Goal: Communication & Community: Answer question/provide support

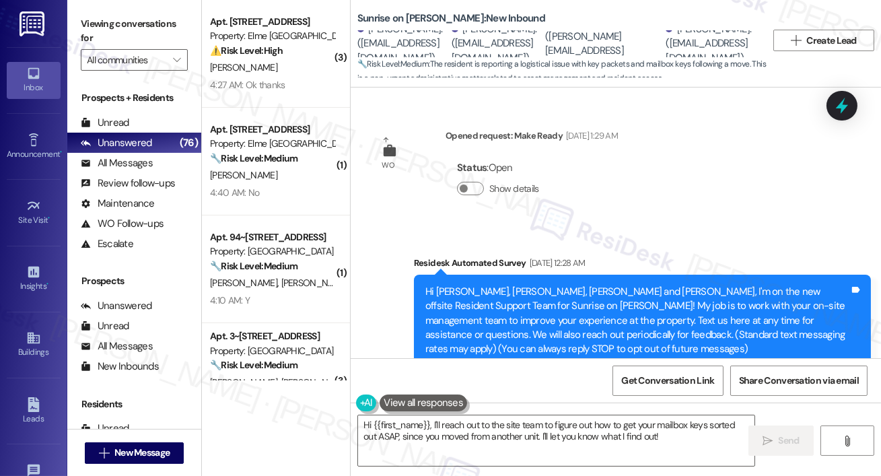
scroll to position [5401, 0]
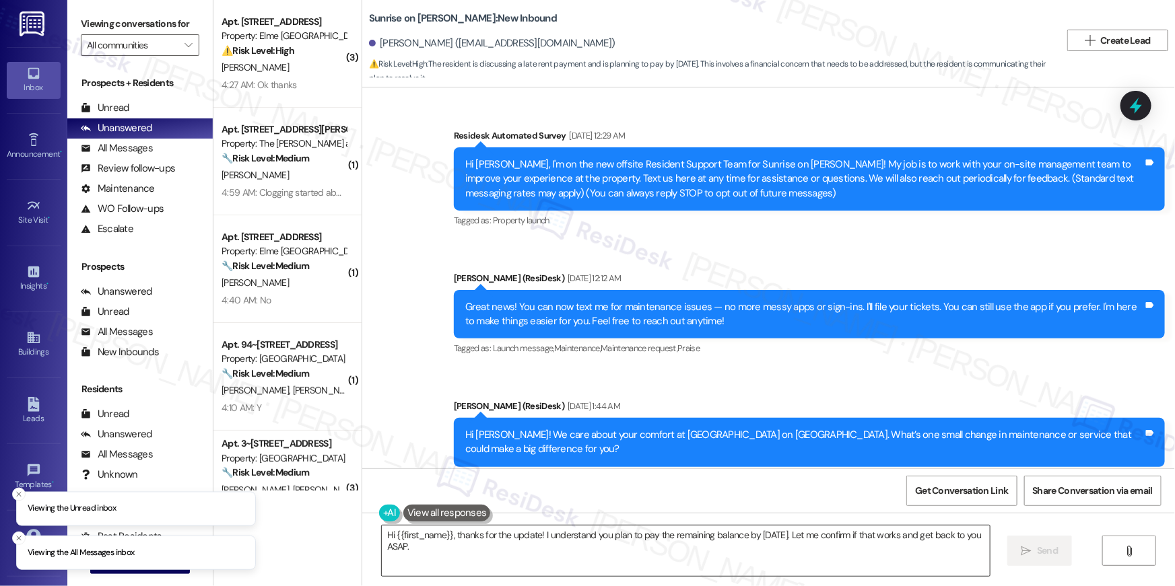
scroll to position [2969, 0]
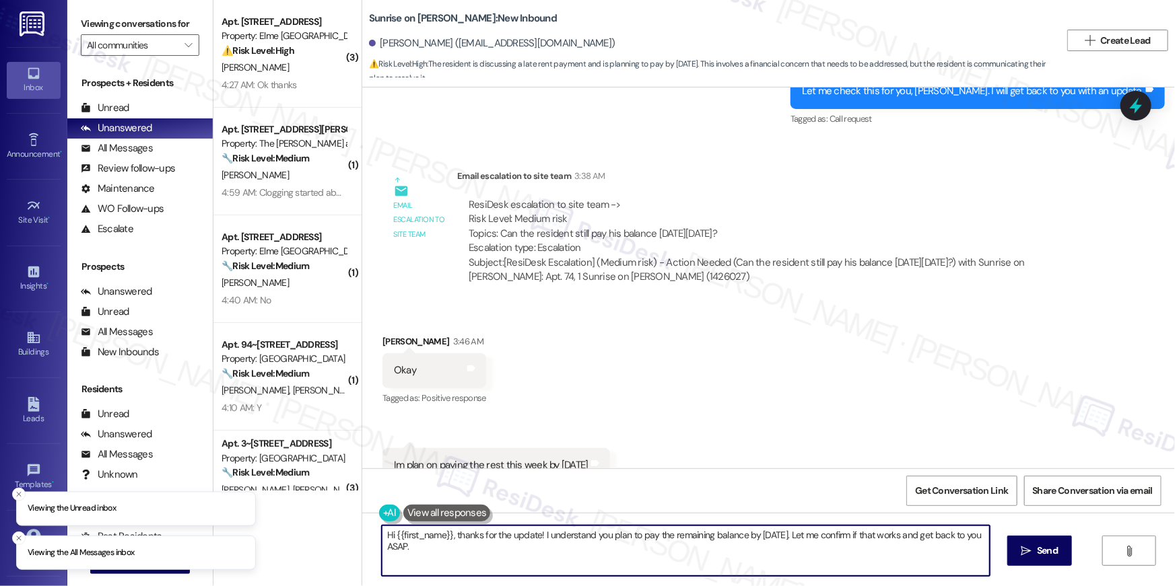
click at [465, 555] on textarea "Hi {{first_name}}, thanks for the update! I understand you plan to pay the rema…" at bounding box center [686, 551] width 608 height 50
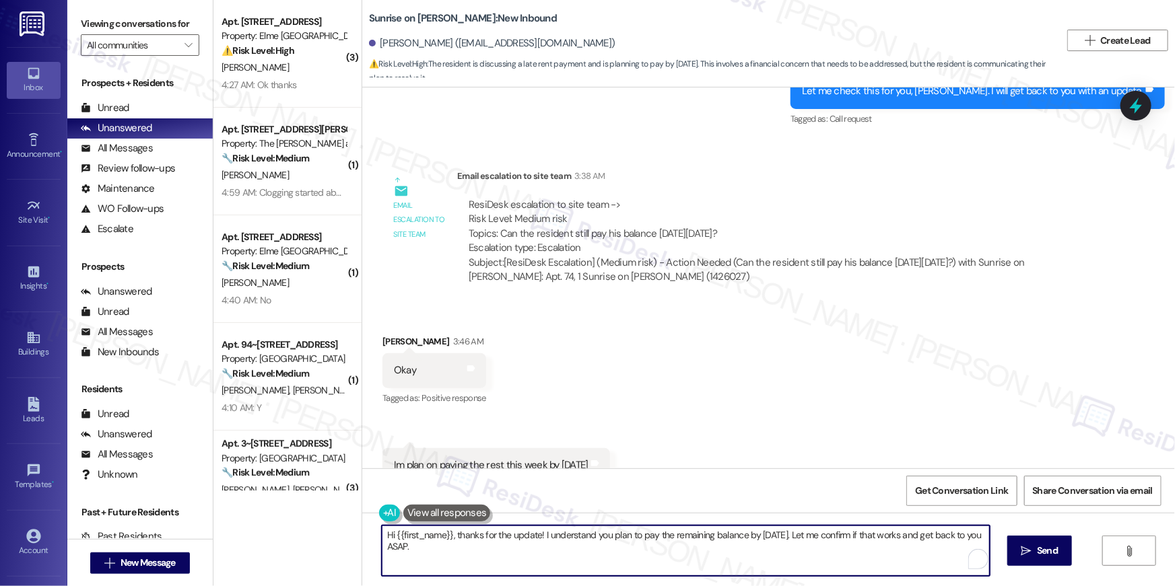
drag, startPoint x: 449, startPoint y: 536, endPoint x: 460, endPoint y: 564, distance: 30.3
click at [460, 564] on textarea "Hi {{first_name}}, thanks for the update! I understand you plan to pay the rema…" at bounding box center [686, 551] width 608 height 50
paste textarea "I just received an update from the site team. You can log in online and make yo…"
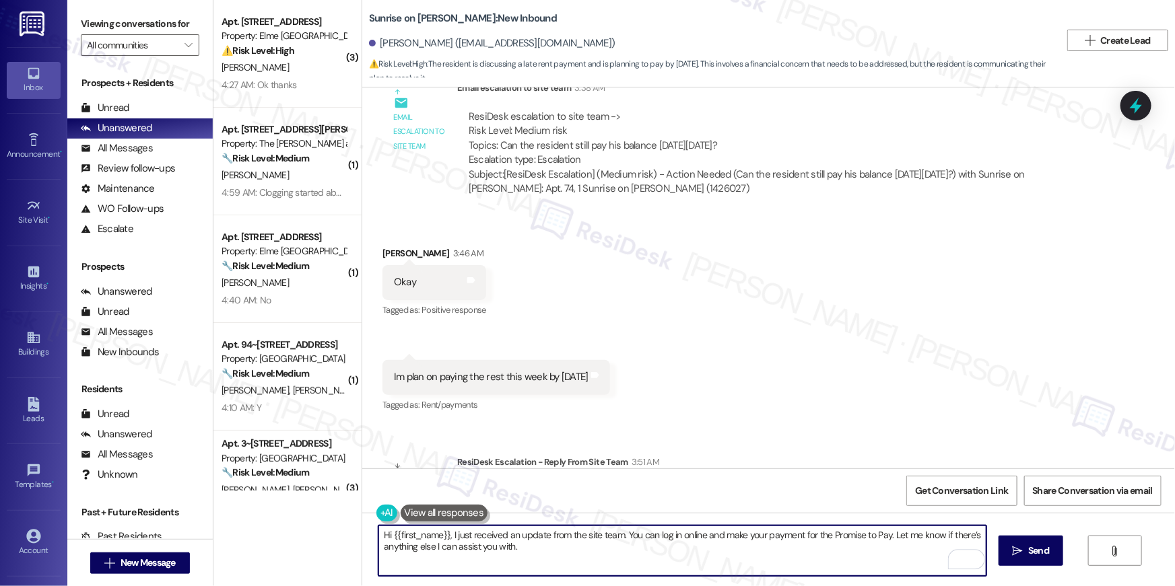
scroll to position [3092, 0]
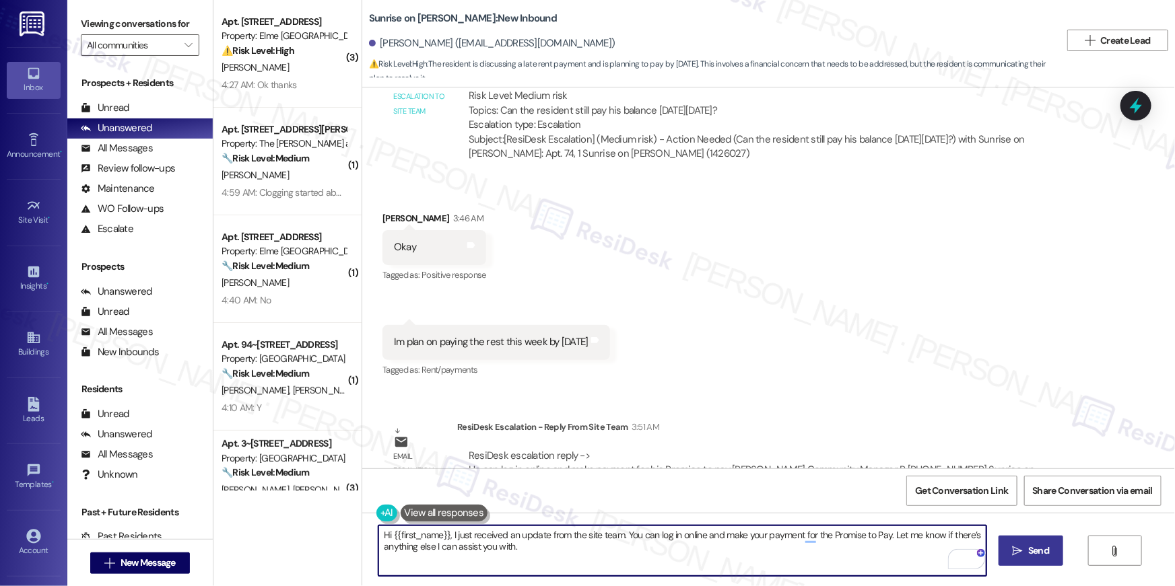
type textarea "Hi {{first_name}}, I just received an update from the site team. You can log in…"
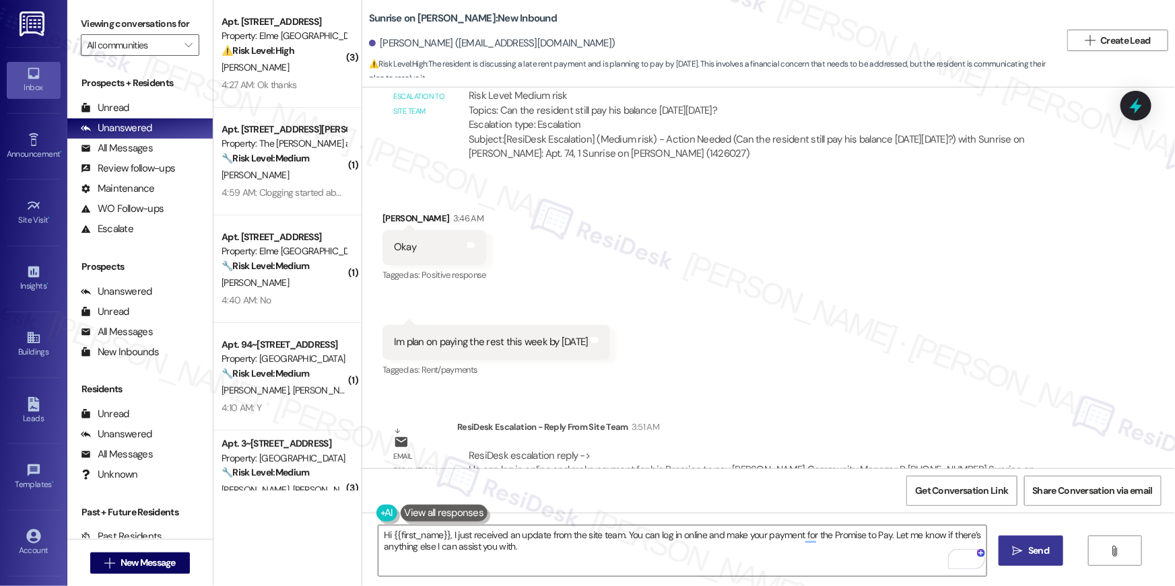
click at [1038, 563] on button " Send" at bounding box center [1031, 551] width 65 height 30
